Goal: Task Accomplishment & Management: Use online tool/utility

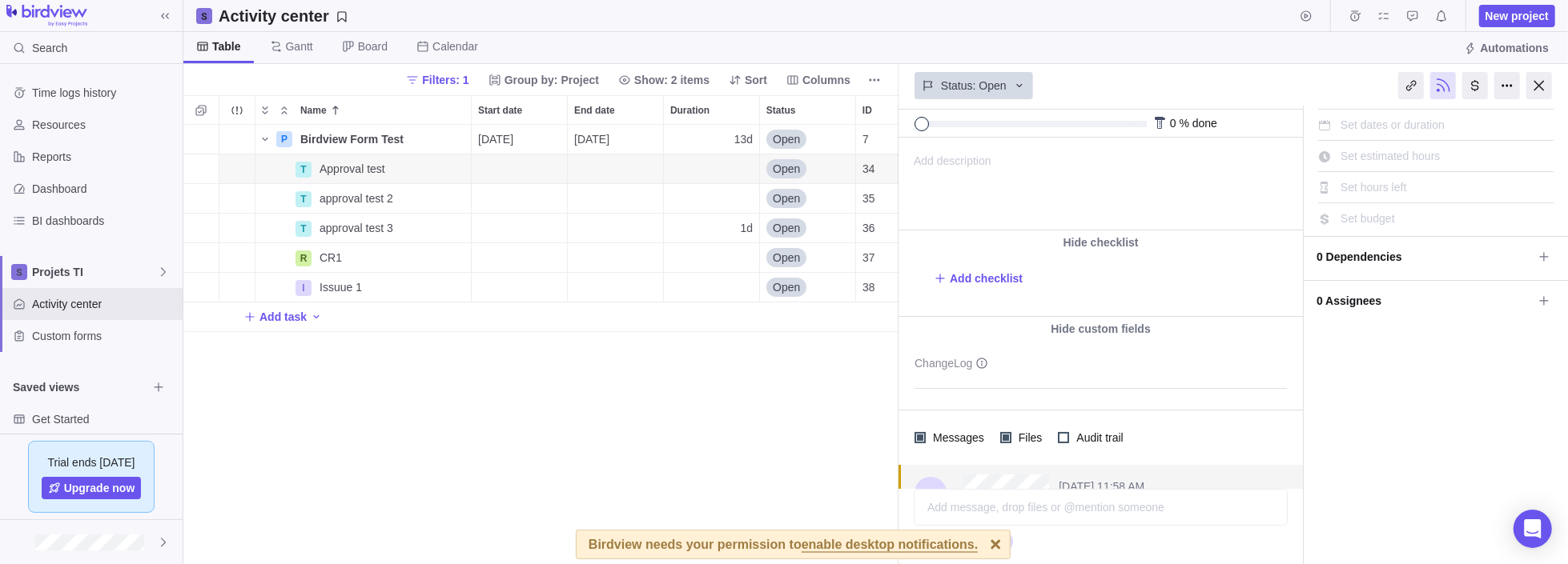
scroll to position [80, 0]
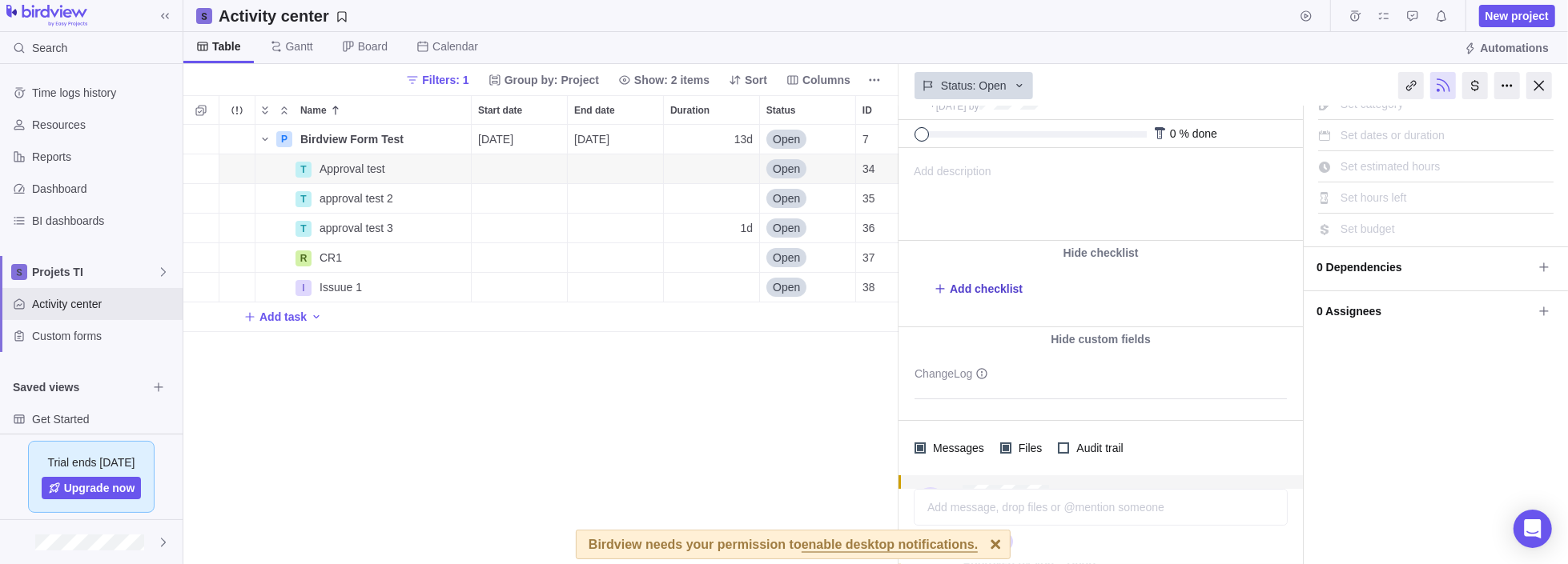
click at [981, 293] on span "Add checklist" at bounding box center [987, 289] width 73 height 16
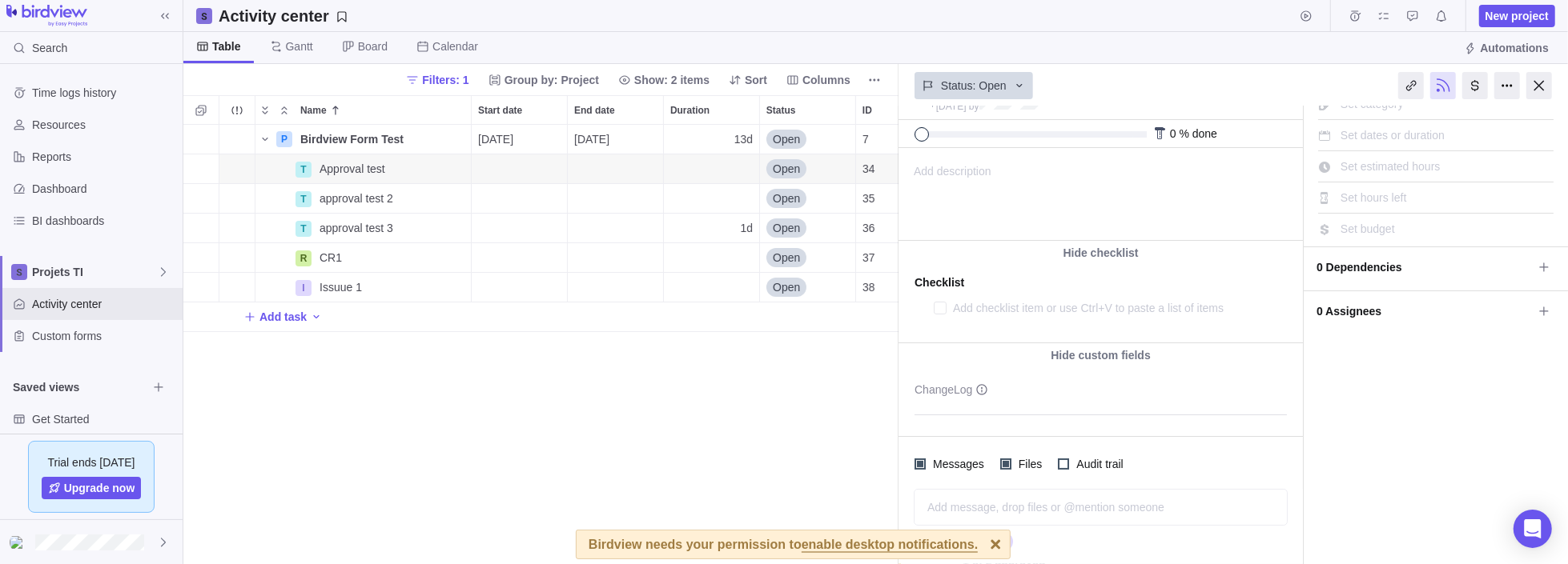
click at [1005, 312] on textarea at bounding box center [1104, 307] width 302 height 22
type textarea "x"
type textarea "t"
type textarea "x"
type textarea "te"
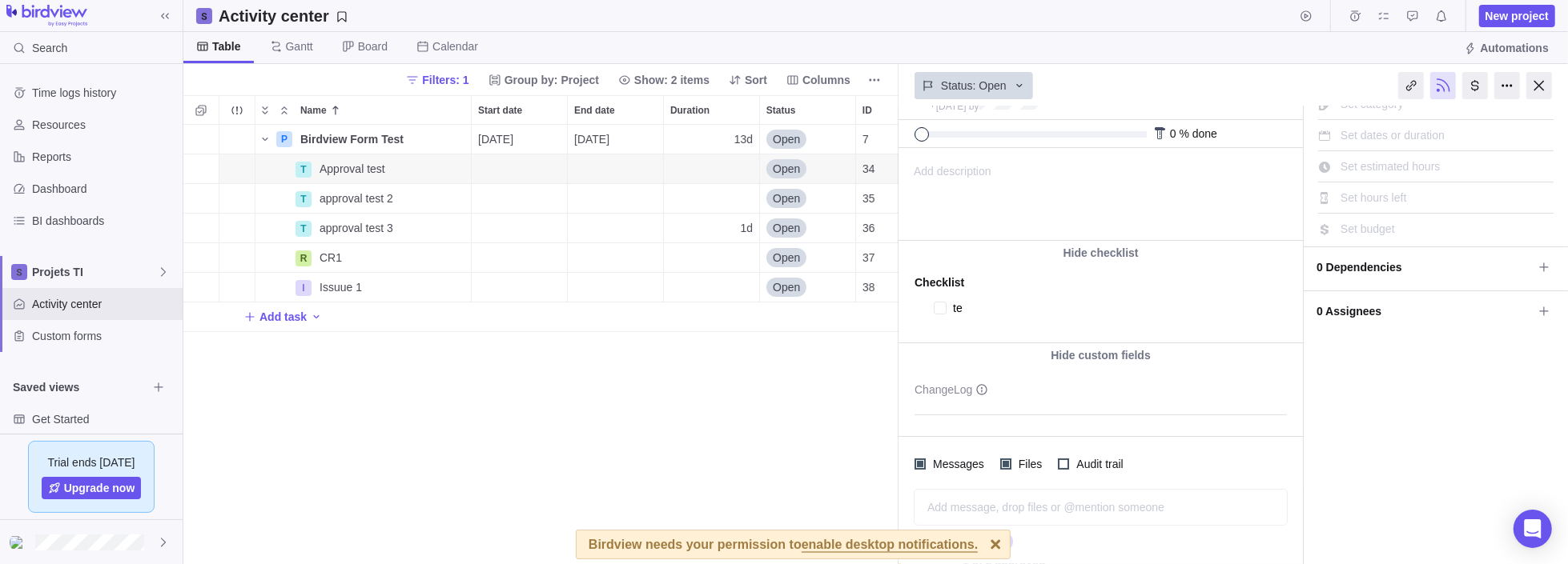
type textarea "x"
type textarea "tes"
type textarea "x"
type textarea "test"
type textarea "x"
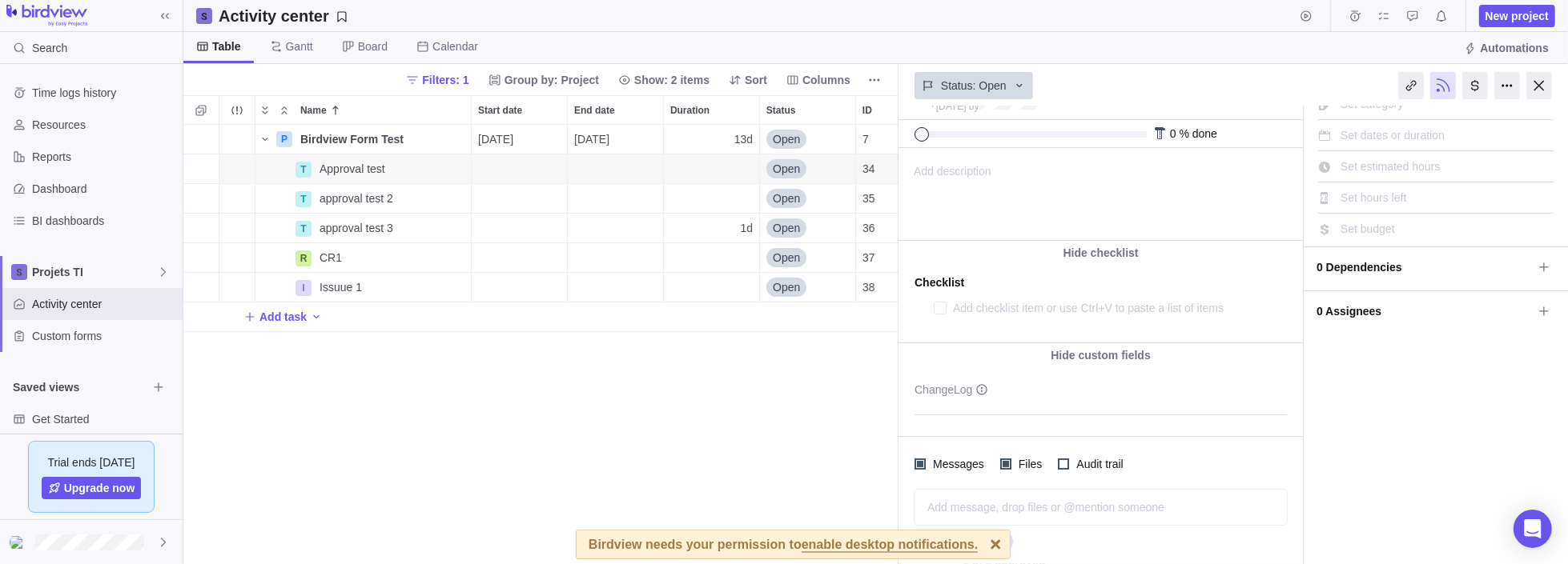
click at [998, 329] on div "Hide checklist Checklist test" at bounding box center [1100, 291] width 404 height 102
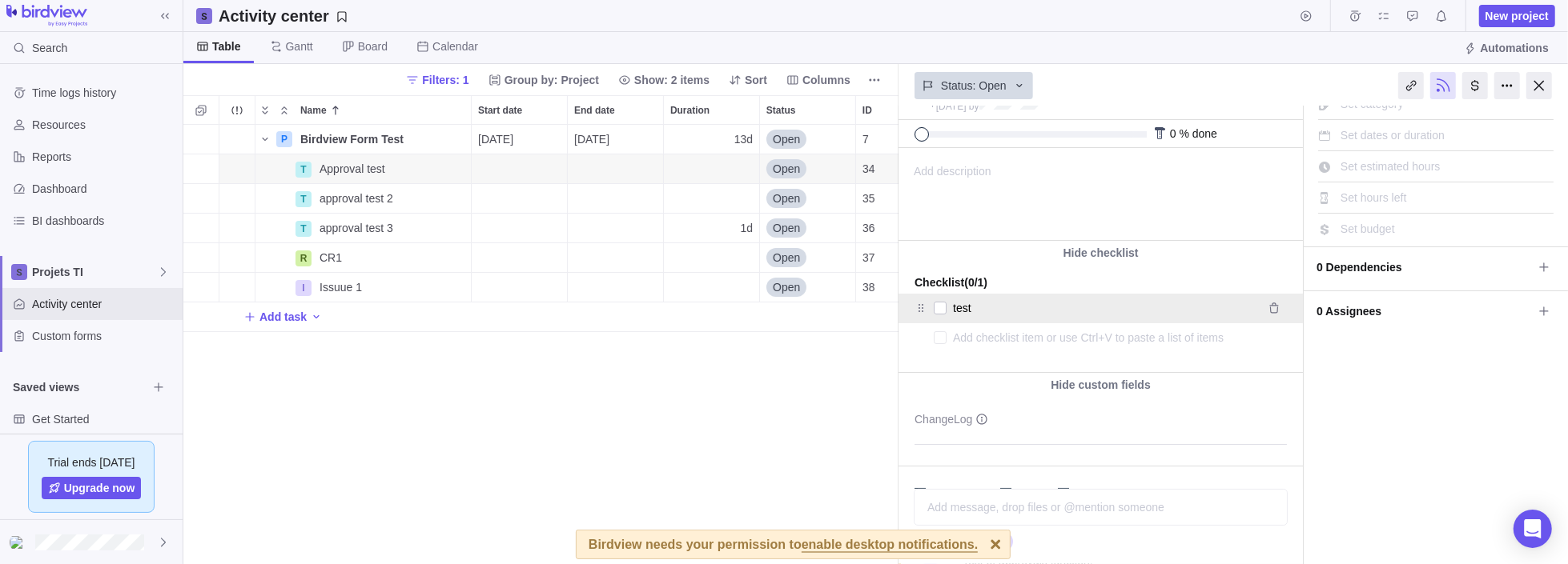
click at [920, 305] on icon at bounding box center [921, 308] width 12 height 12
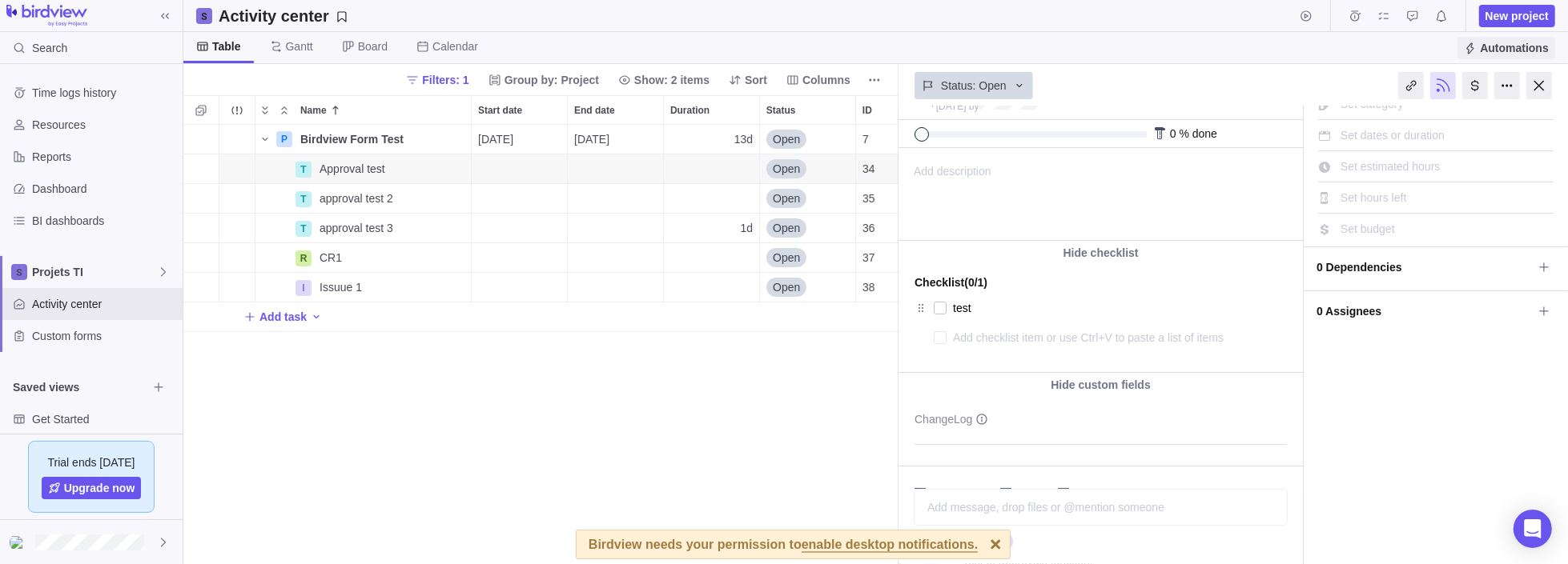
click at [1482, 46] on span "Automations" at bounding box center [1507, 47] width 98 height 22
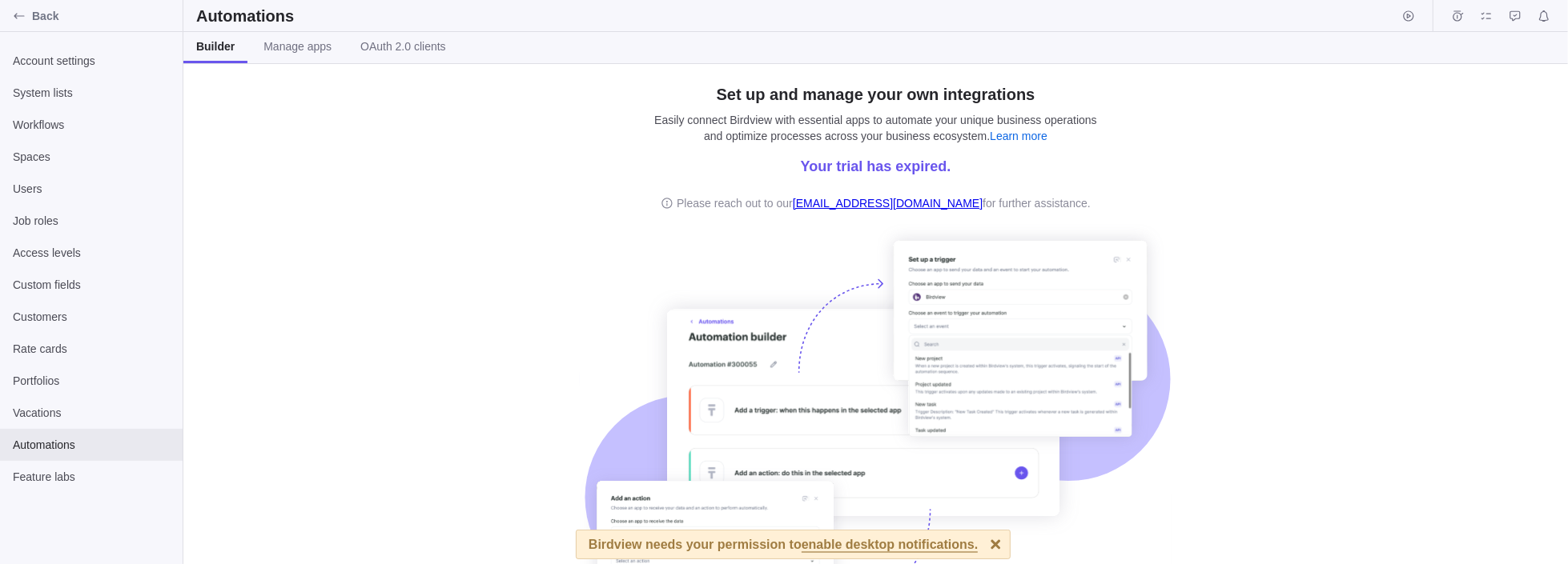
click at [982, 541] on div at bounding box center [996, 544] width 28 height 28
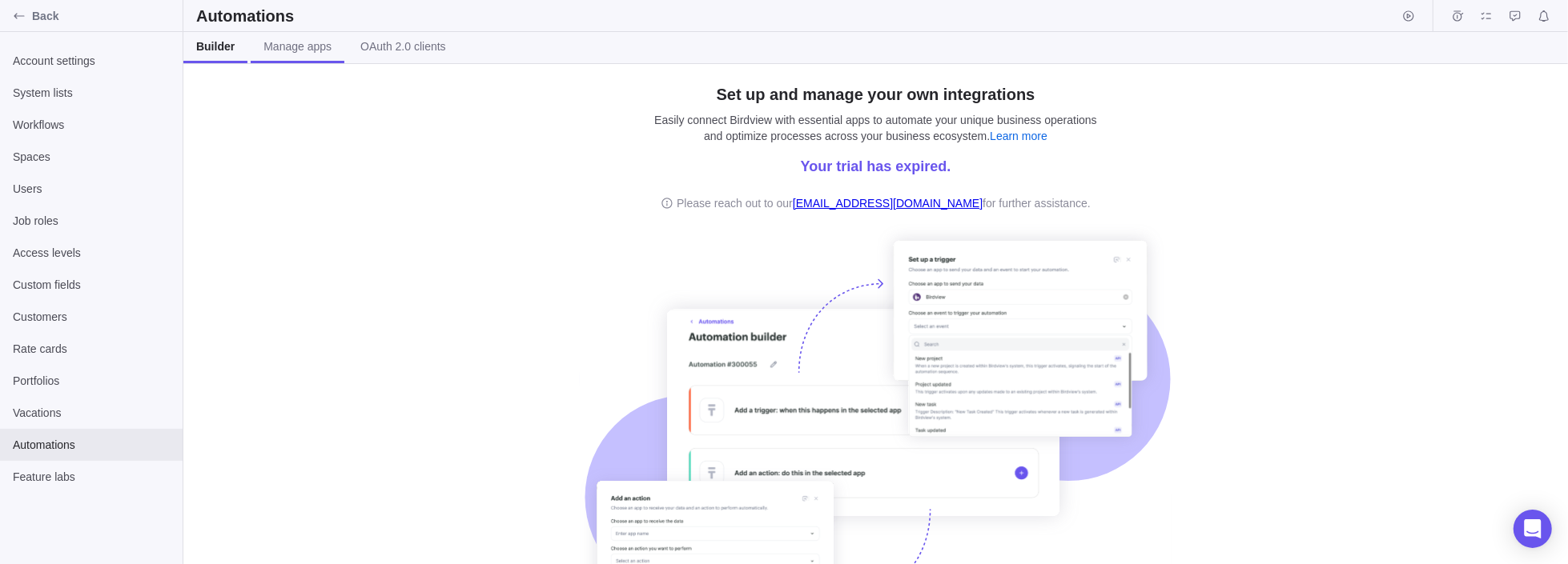
click at [297, 58] on link "Manage apps" at bounding box center [297, 47] width 93 height 31
